Goal: Transaction & Acquisition: Purchase product/service

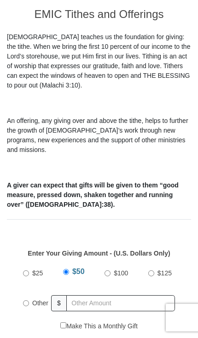
scroll to position [155, 0]
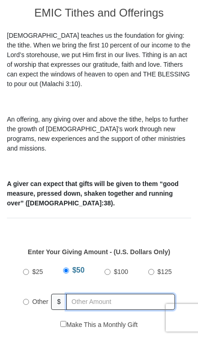
click at [106, 294] on input "text" at bounding box center [120, 301] width 109 height 16
radio input "true"
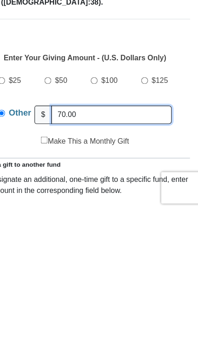
click at [143, 246] on input "70.00" at bounding box center [121, 254] width 105 height 16
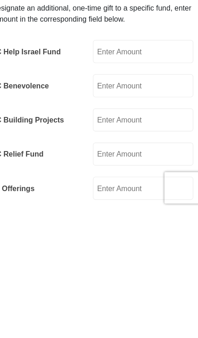
scroll to position [362, 0]
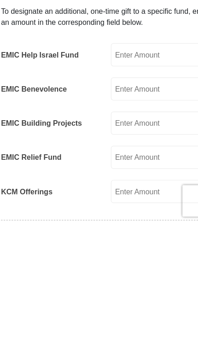
type input "70.00"
click at [150, 179] on input "EMIC Help Israel Fund" at bounding box center [147, 189] width 88 height 20
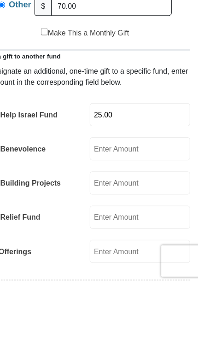
click at [148, 179] on input "25.00" at bounding box center [147, 189] width 88 height 20
type input "25.00"
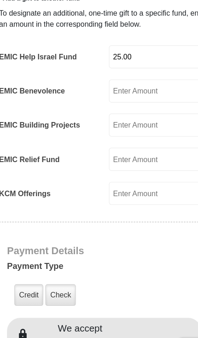
scroll to position [500, 0]
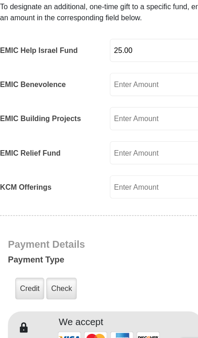
click at [33, 250] on label "Credit" at bounding box center [32, 259] width 25 height 19
click at [0, 0] on input "Credit" at bounding box center [0, 0] width 0 height 0
click at [31, 250] on label "Credit" at bounding box center [32, 259] width 25 height 19
click at [0, 0] on input "Credit" at bounding box center [0, 0] width 0 height 0
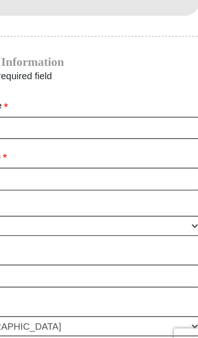
scroll to position [802, 0]
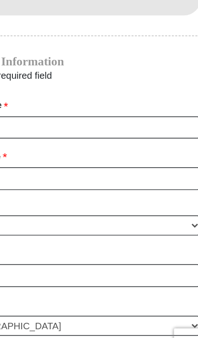
click at [47, 143] on div "First Name * Please enter First Name" at bounding box center [99, 160] width 170 height 35
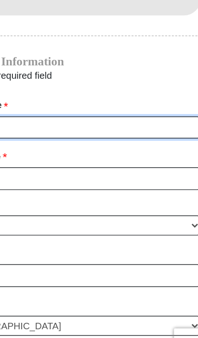
click at [39, 158] on input "First Name *" at bounding box center [99, 166] width 170 height 16
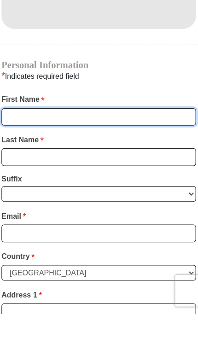
type input "[PERSON_NAME]"
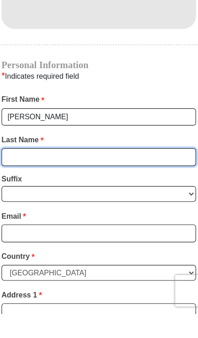
type input "Minor"
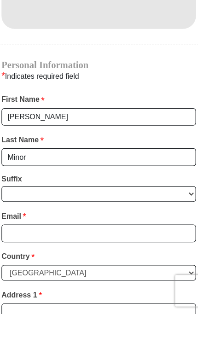
scroll to position [859, 0]
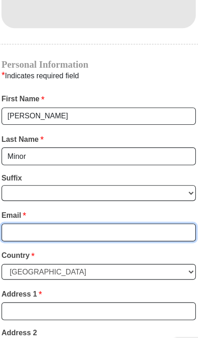
click at [81, 203] on input "Email *" at bounding box center [99, 211] width 170 height 16
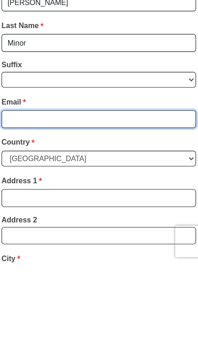
type input "[EMAIL_ADDRESS][DOMAIN_NAME]"
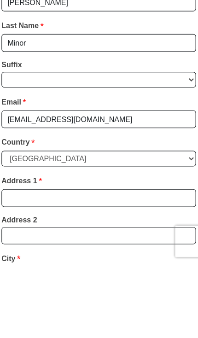
scroll to position [958, 0]
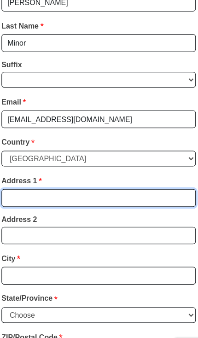
click at [88, 173] on input "Address 1 *" at bounding box center [99, 181] width 170 height 16
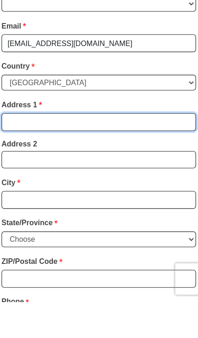
type input "[STREET_ADDRESS][PERSON_NAME]"
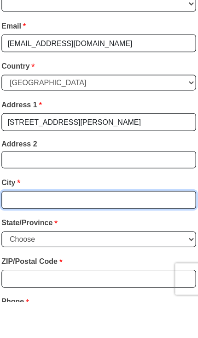
type input "[GEOGRAPHIC_DATA]"
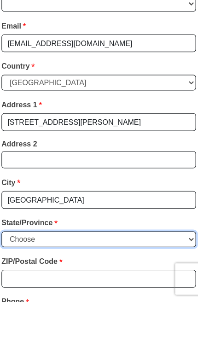
select select "AL"
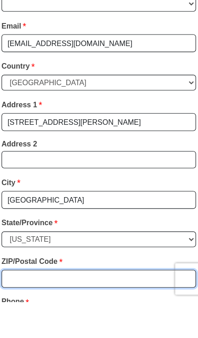
type input "36066"
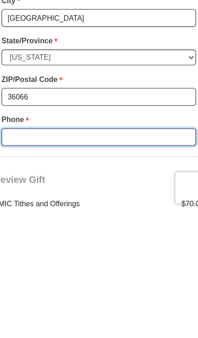
scroll to position [1039, 0]
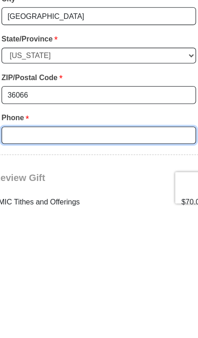
type input "3344308398"
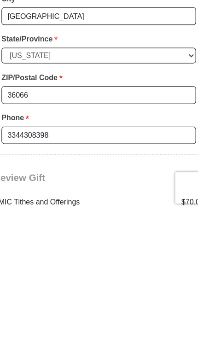
scroll to position [1186, 0]
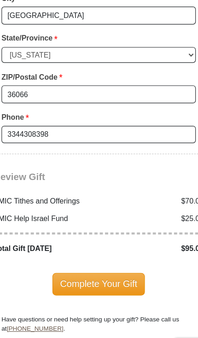
click at [101, 246] on span "Complete Your Gift" at bounding box center [98, 255] width 81 height 19
